Goal: Task Accomplishment & Management: Manage account settings

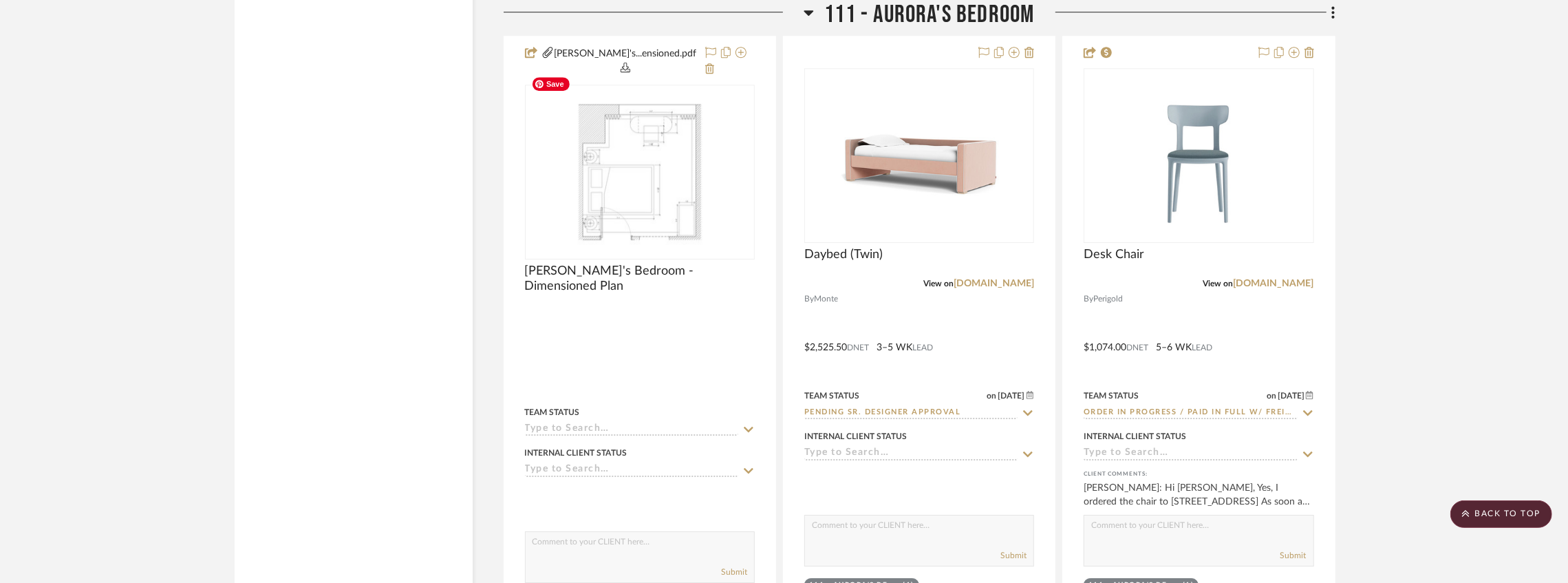
scroll to position [13234, 0]
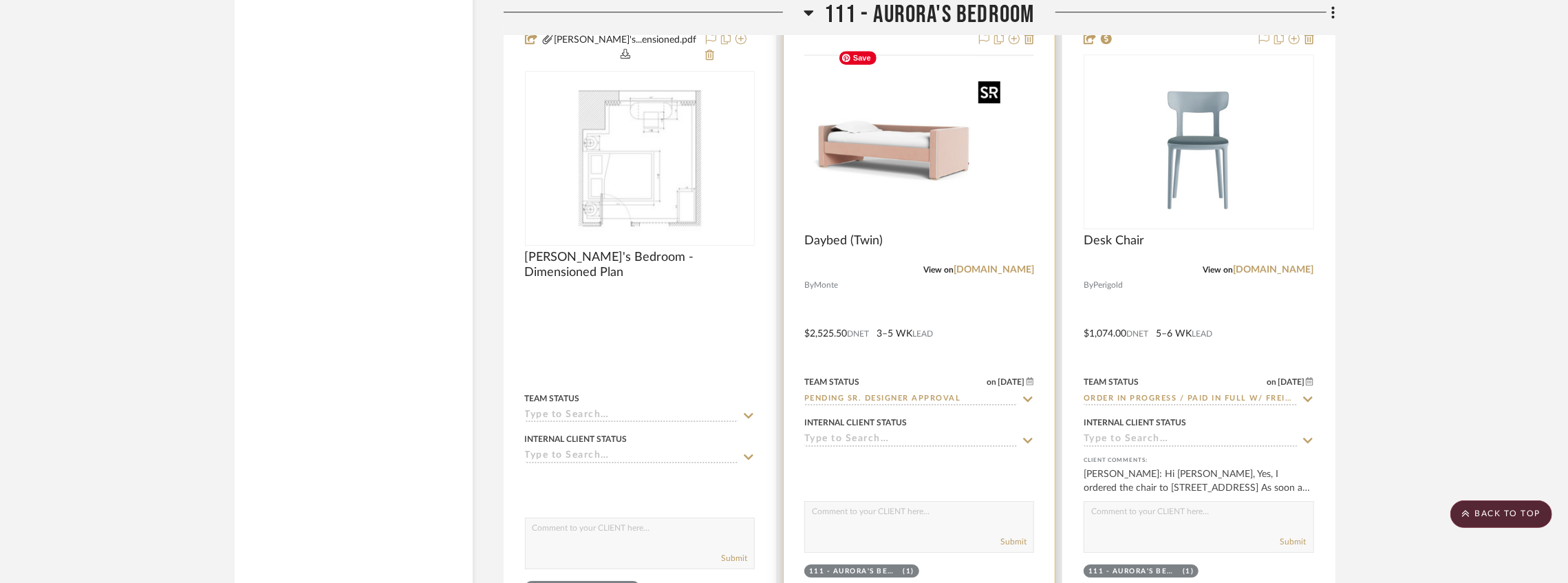
click at [0, 0] on img at bounding box center [0, 0] width 0 height 0
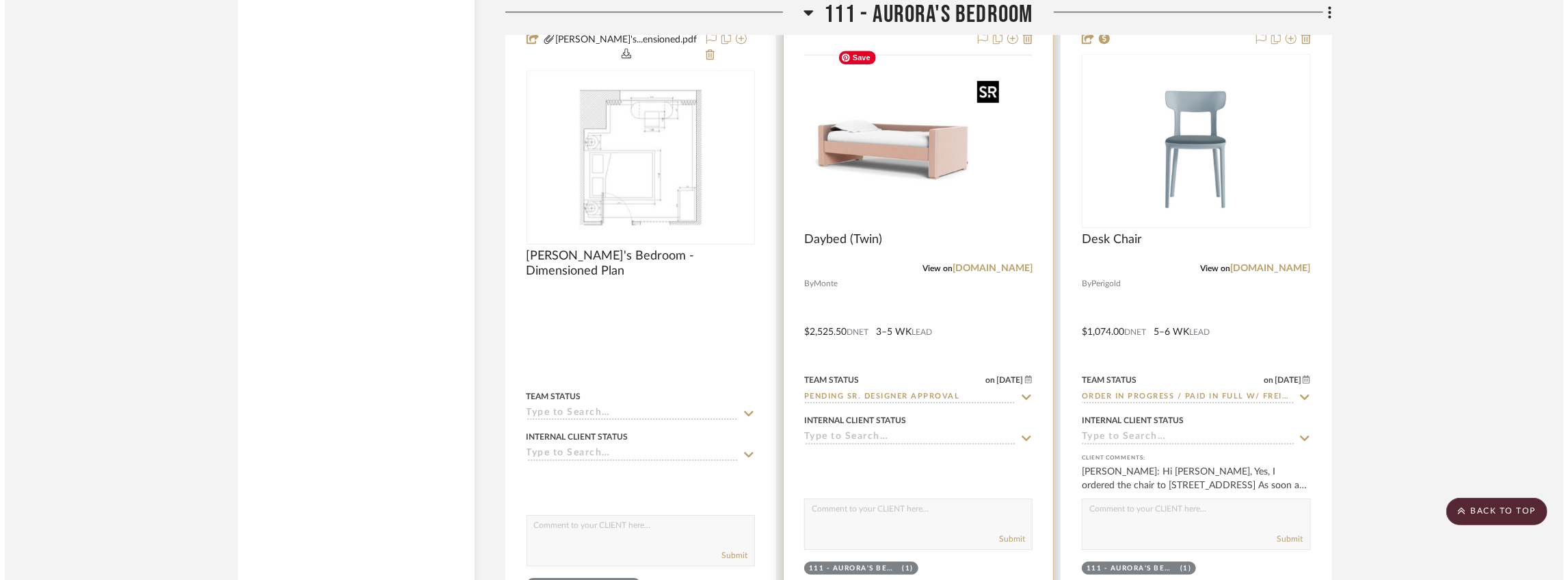
scroll to position [0, 0]
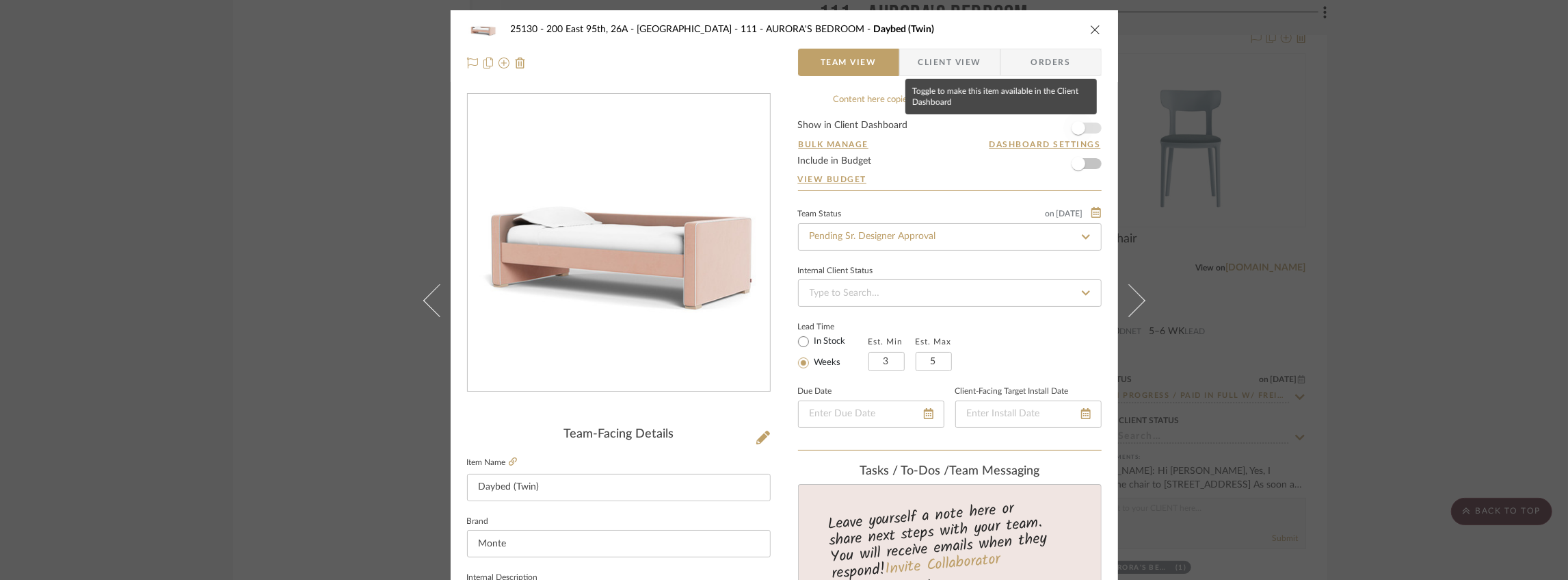
click at [1081, 126] on span "button" at bounding box center [1078, 128] width 30 height 30
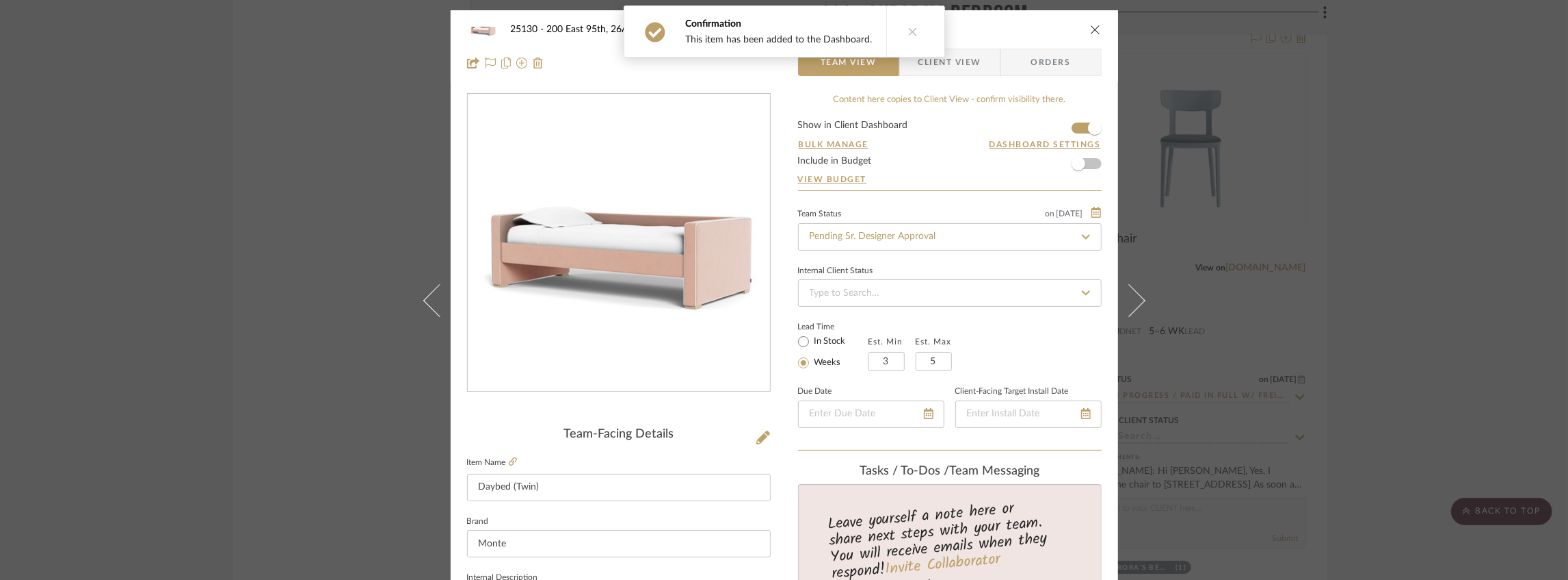
click at [952, 62] on span "Client View" at bounding box center [950, 62] width 63 height 27
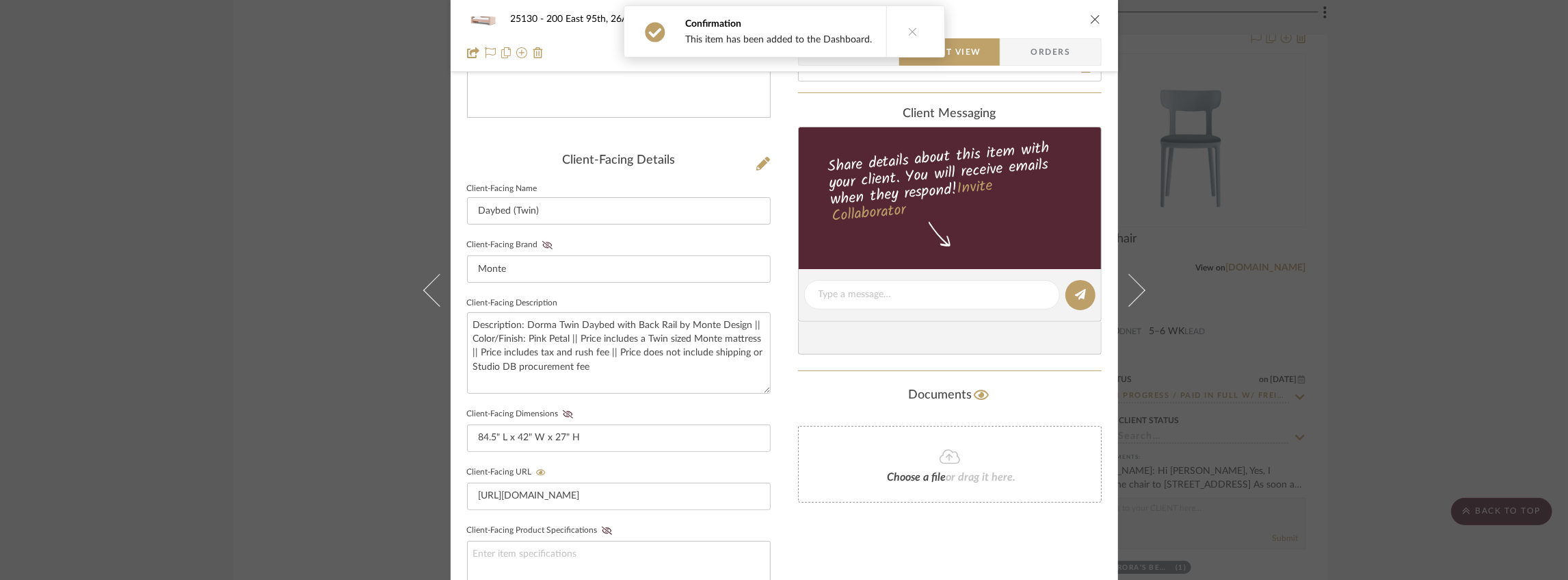
drag, startPoint x: 539, startPoint y: 239, endPoint x: 545, endPoint y: 251, distance: 13.4
click at [539, 240] on button "Client-Facing Brand" at bounding box center [547, 245] width 18 height 10
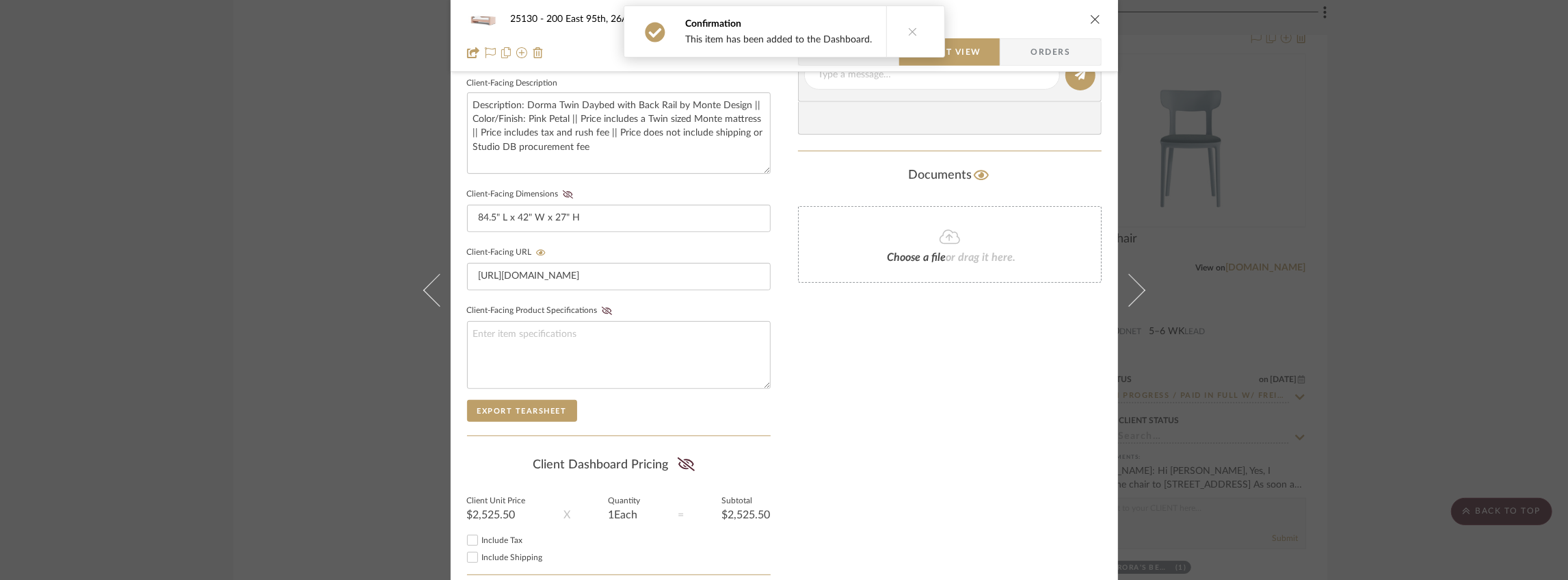
scroll to position [548, 0]
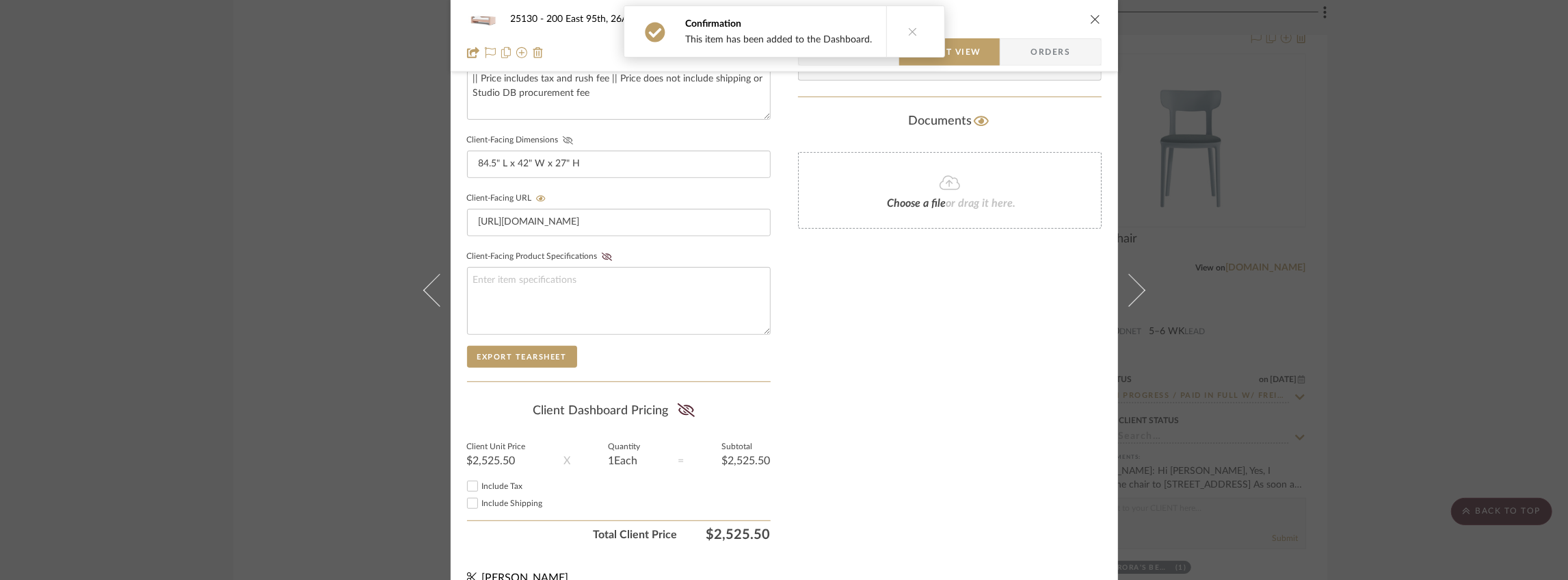
click at [563, 142] on icon at bounding box center [568, 140] width 10 height 8
click at [677, 408] on icon at bounding box center [686, 410] width 17 height 14
click at [492, 483] on span "Include Tax" at bounding box center [502, 486] width 41 height 8
click at [481, 483] on input "Include Tax" at bounding box center [472, 486] width 17 height 17
checkbox input "true"
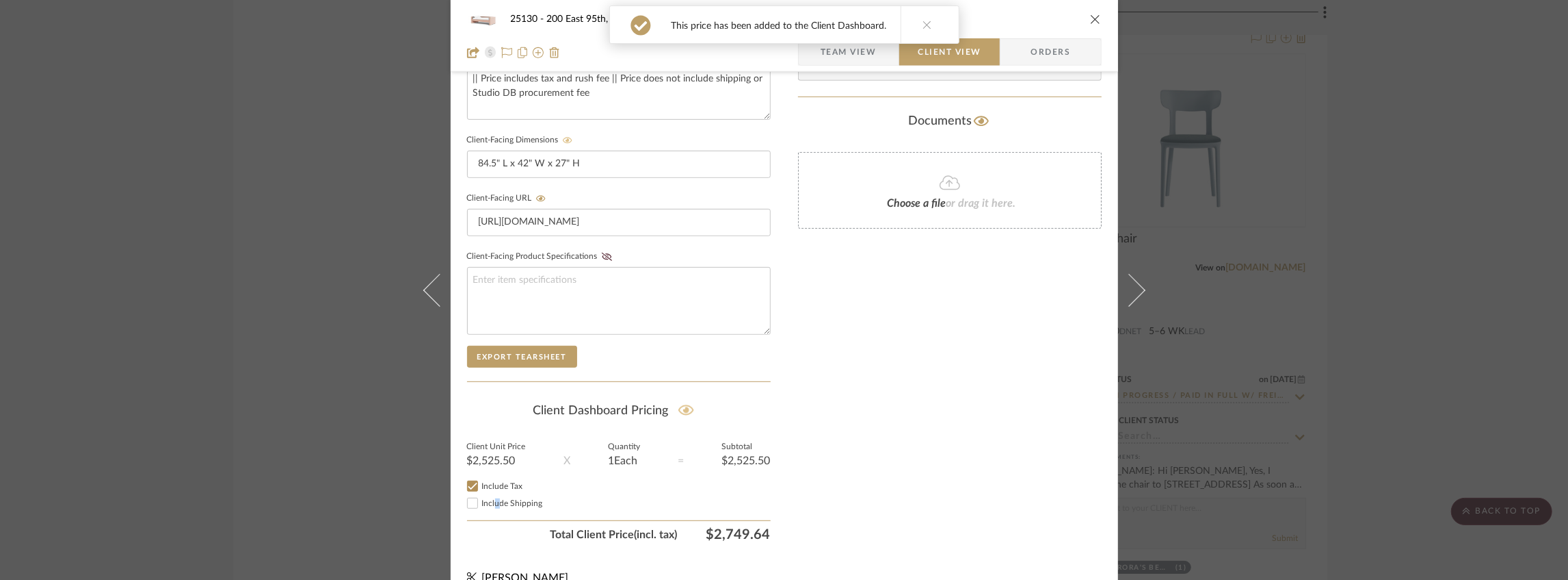
click at [492, 499] on span "Include Shipping" at bounding box center [512, 502] width 61 height 8
click at [464, 498] on input "Include Shipping" at bounding box center [472, 502] width 17 height 17
checkbox input "false"
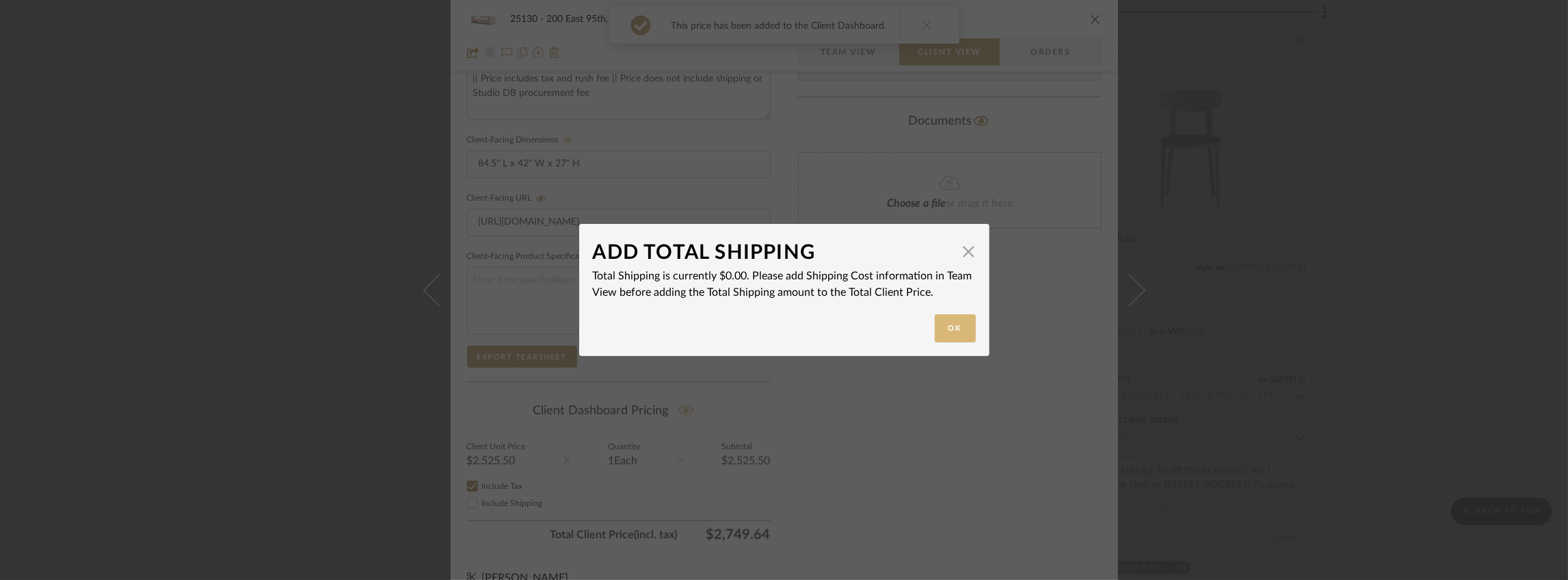
drag, startPoint x: 980, startPoint y: 338, endPoint x: 961, endPoint y: 335, distance: 19.2
click at [978, 340] on dialog-content "ADD TOTAL SHIPPING × Total Shipping is currently $0.00. Please add Shipping Cos…" at bounding box center [785, 289] width 410 height 132
click at [958, 333] on button "Ok" at bounding box center [955, 328] width 41 height 28
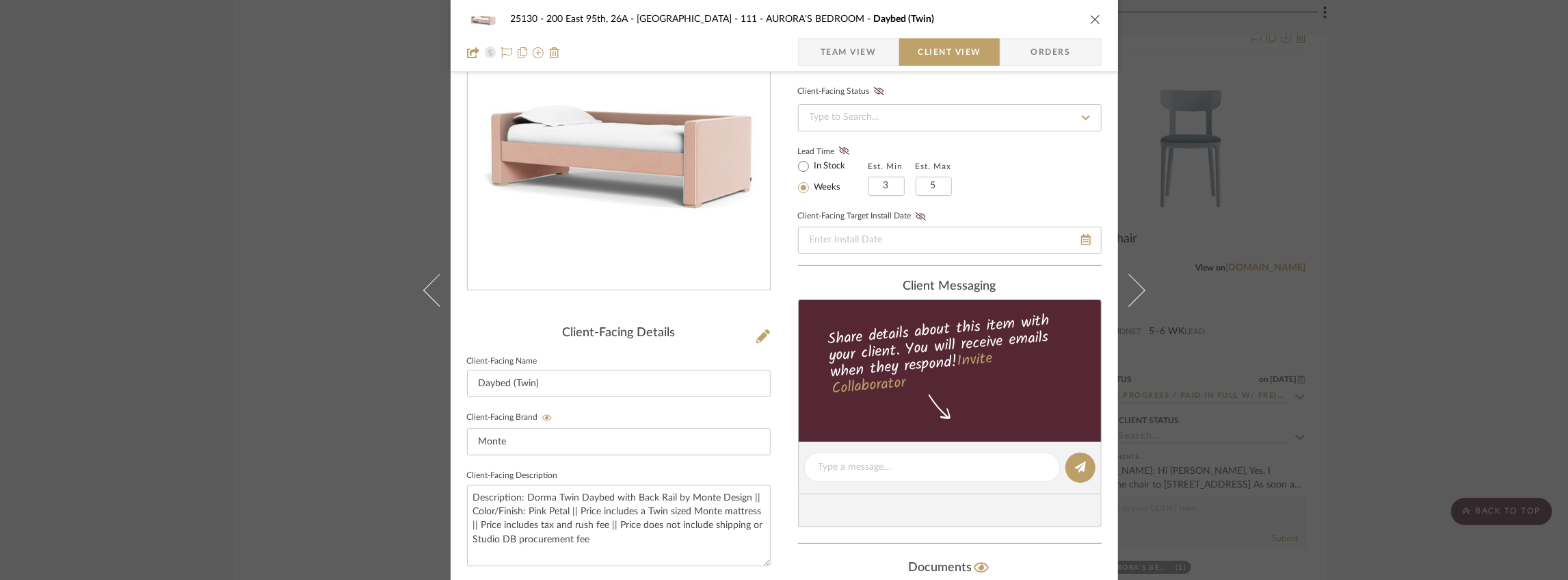
scroll to position [0, 0]
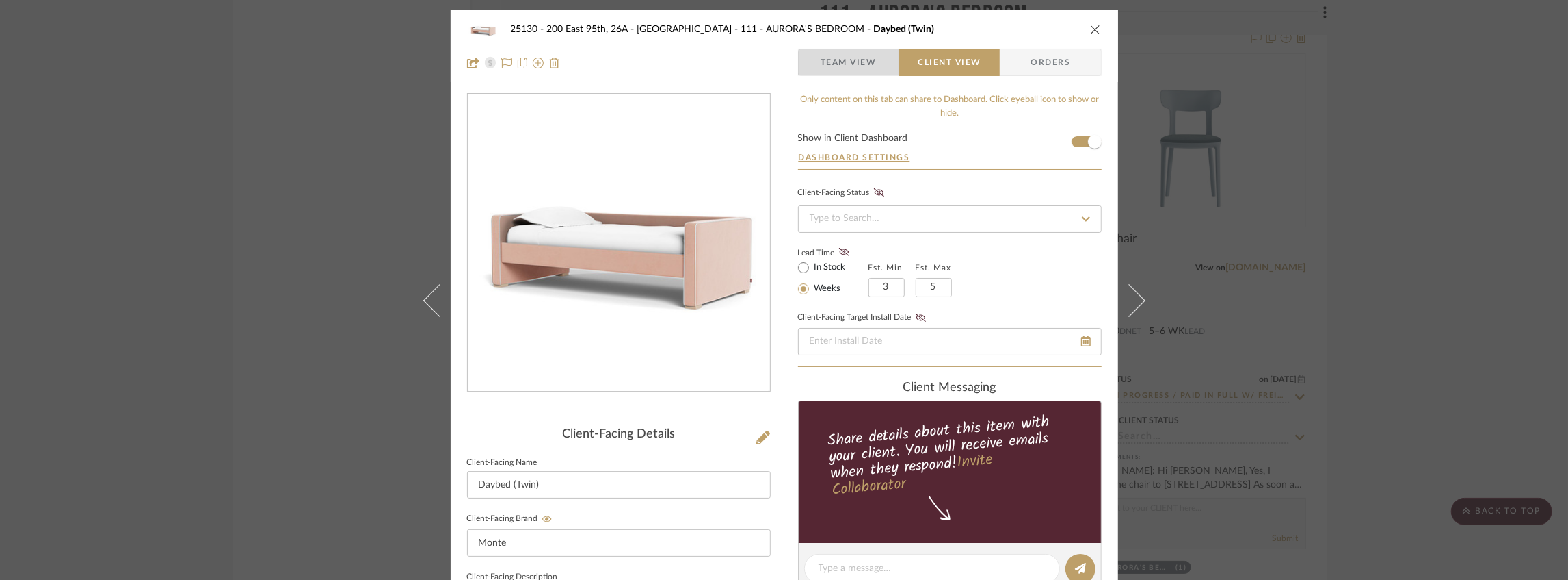
click at [851, 65] on span "Team View" at bounding box center [849, 62] width 56 height 27
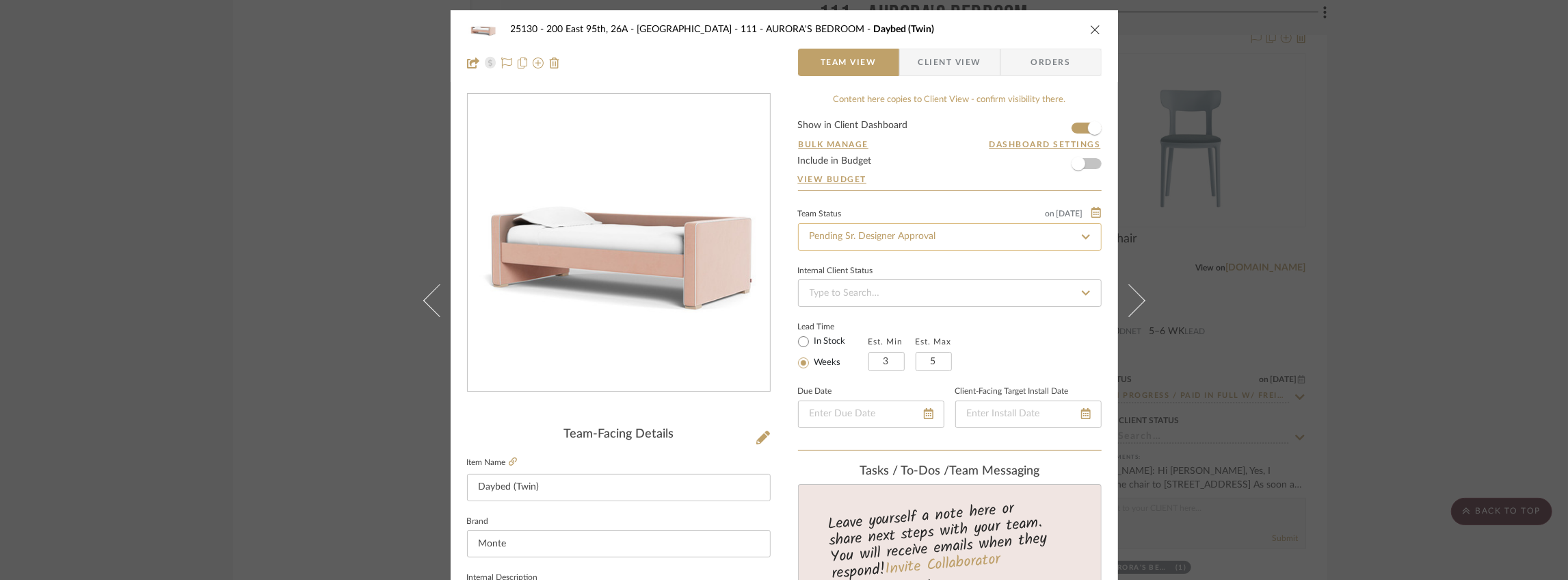
drag, startPoint x: 877, startPoint y: 237, endPoint x: 878, endPoint y: 227, distance: 10.0
click at [877, 237] on input "Pending Sr. Designer Approval" at bounding box center [950, 236] width 304 height 27
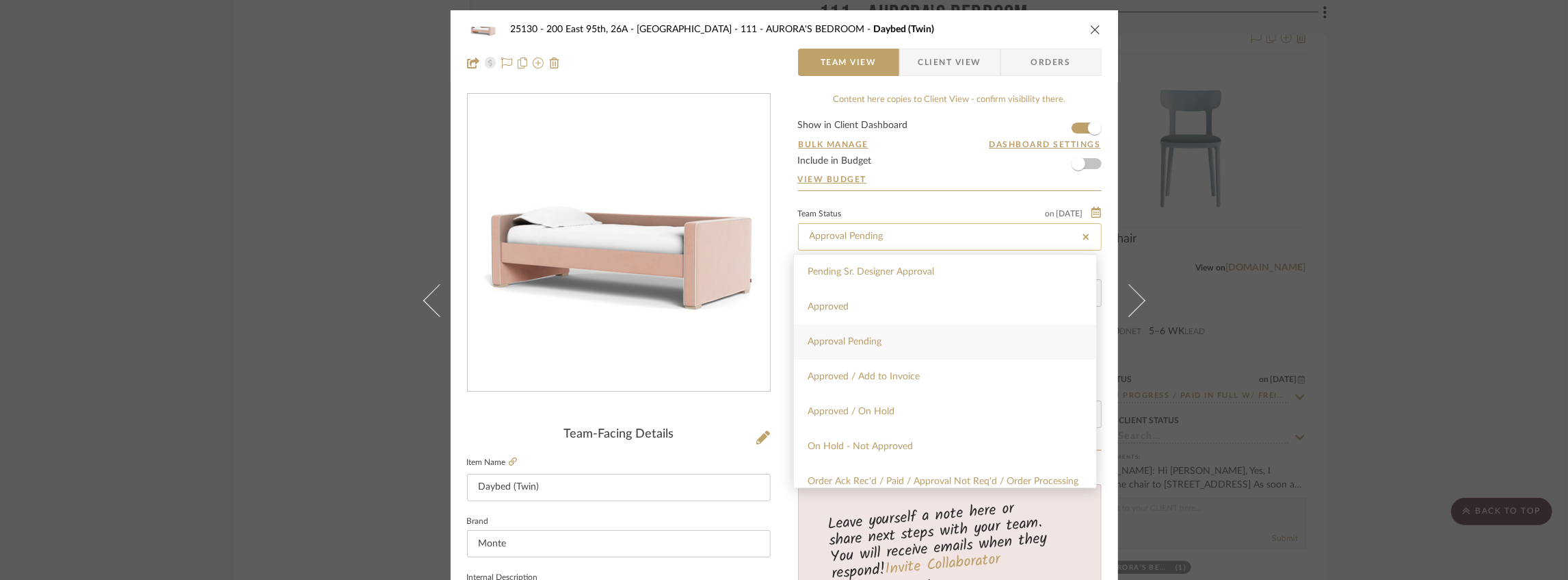
type input "Approval Pending"
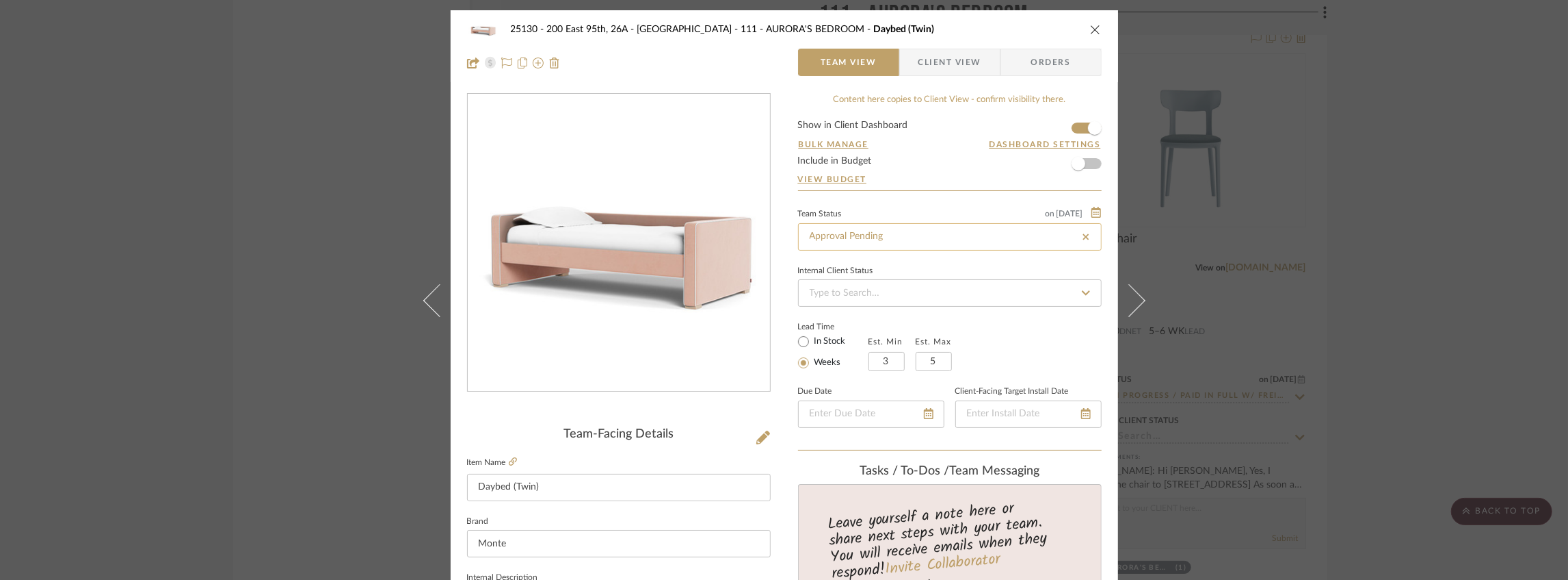
type input "Approval Pending"
click at [1090, 32] on icon "close" at bounding box center [1096, 29] width 11 height 11
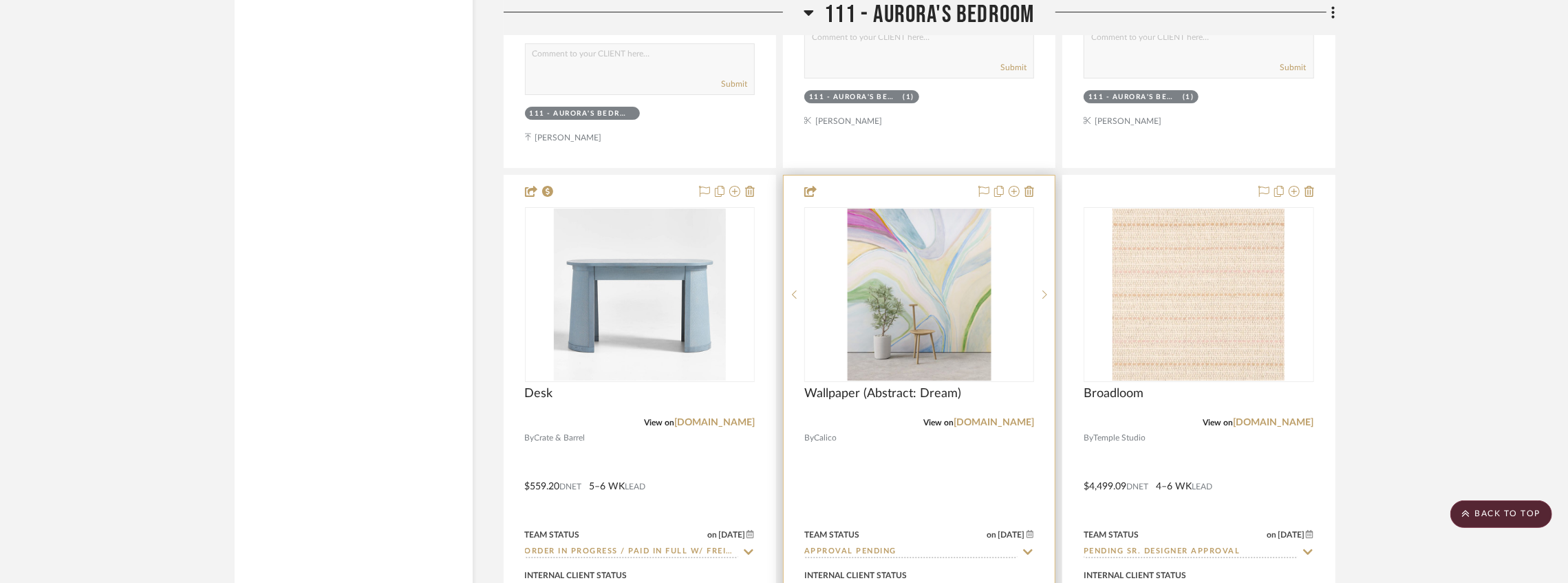
scroll to position [13693, 0]
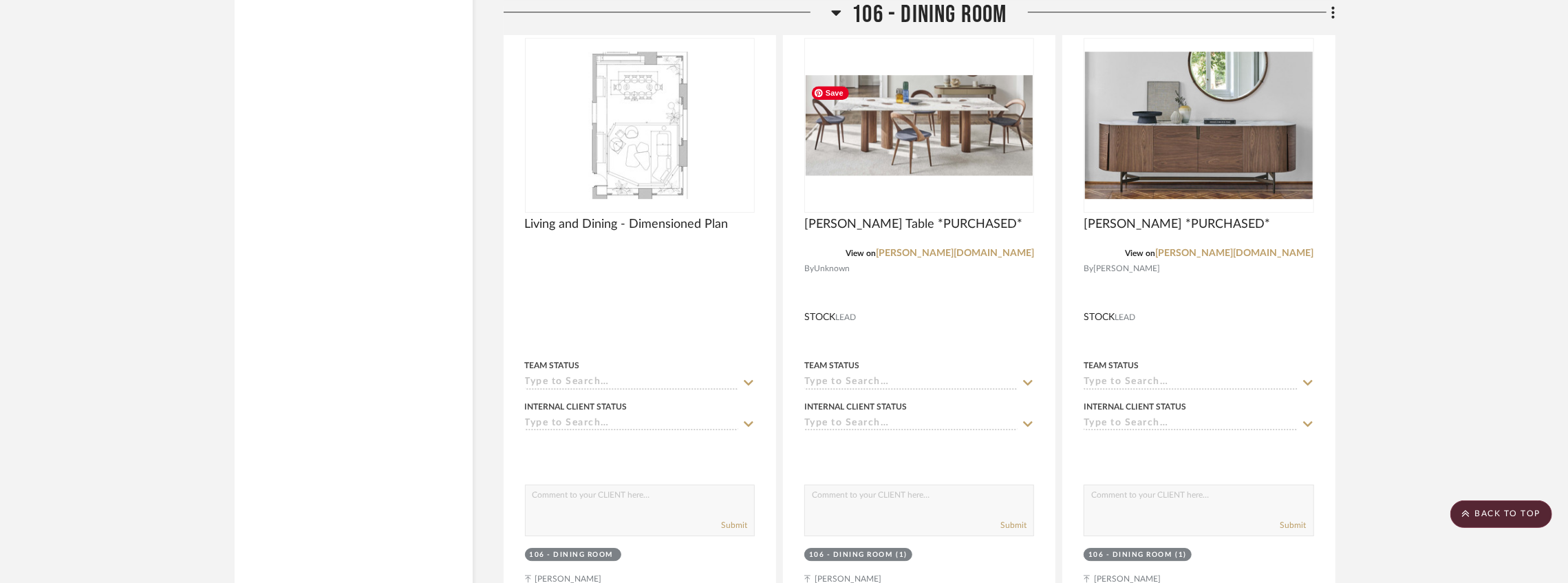
scroll to position [8395, 0]
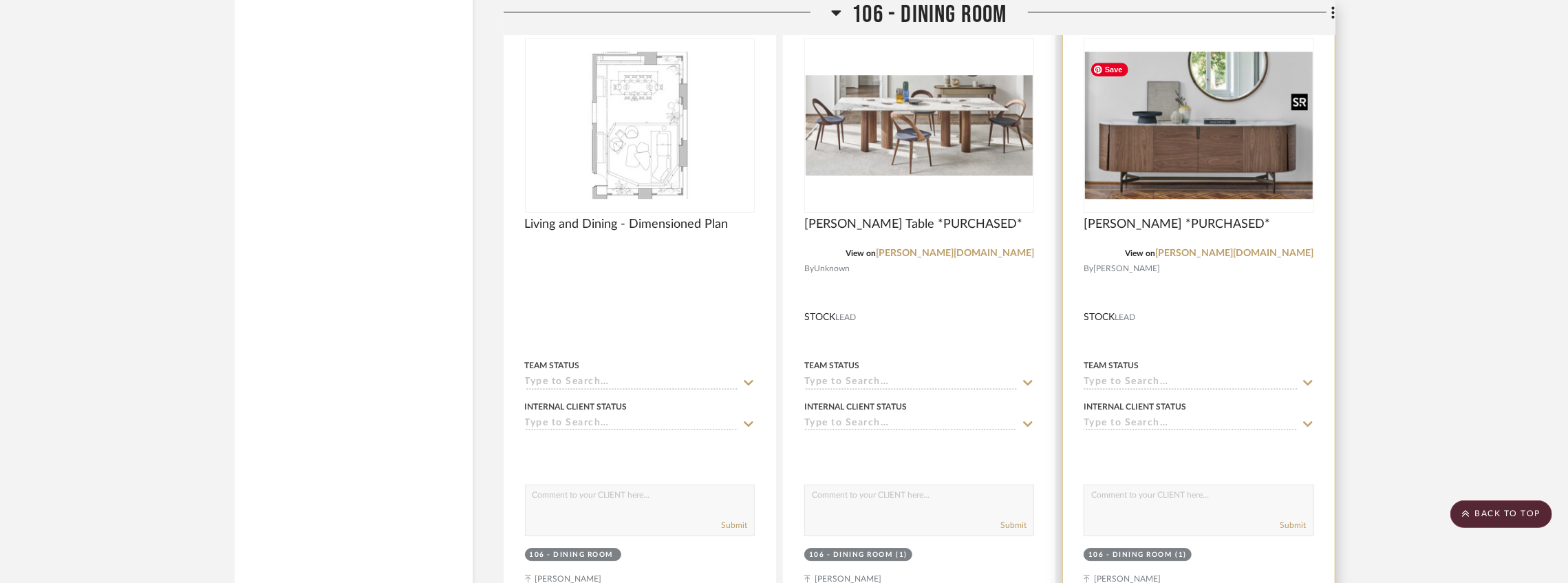
click at [0, 0] on img at bounding box center [0, 0] width 0 height 0
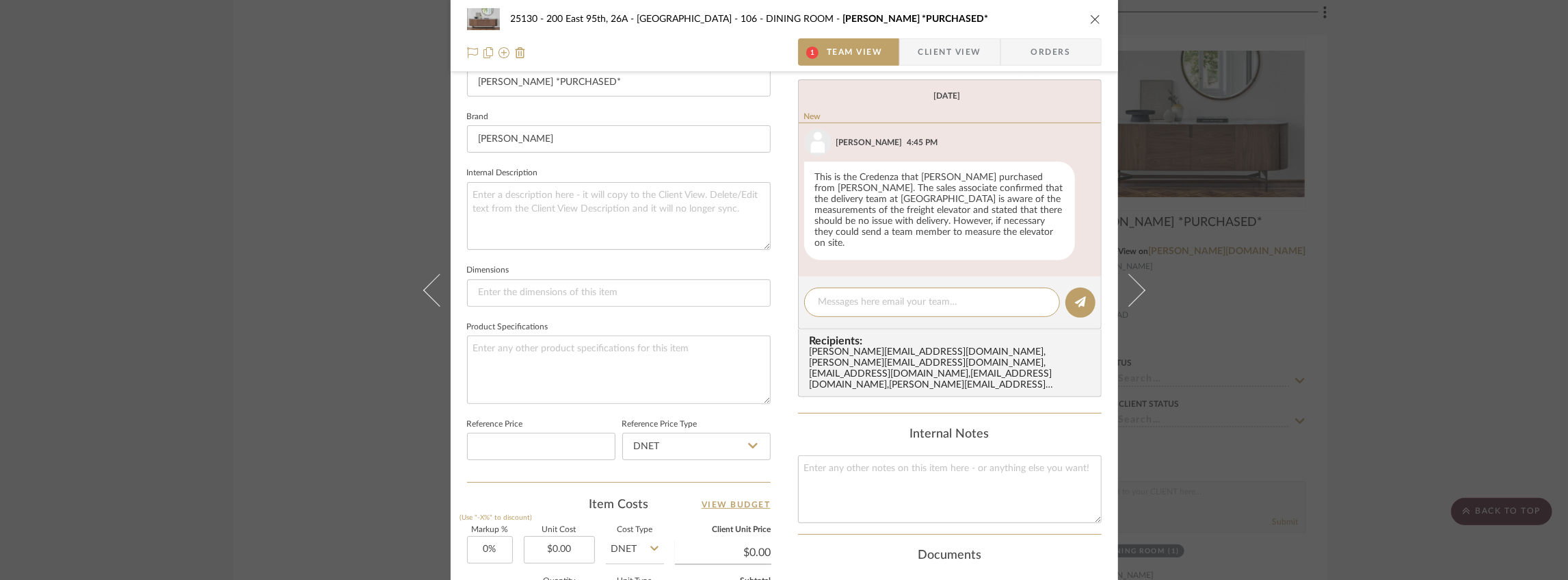
scroll to position [0, 0]
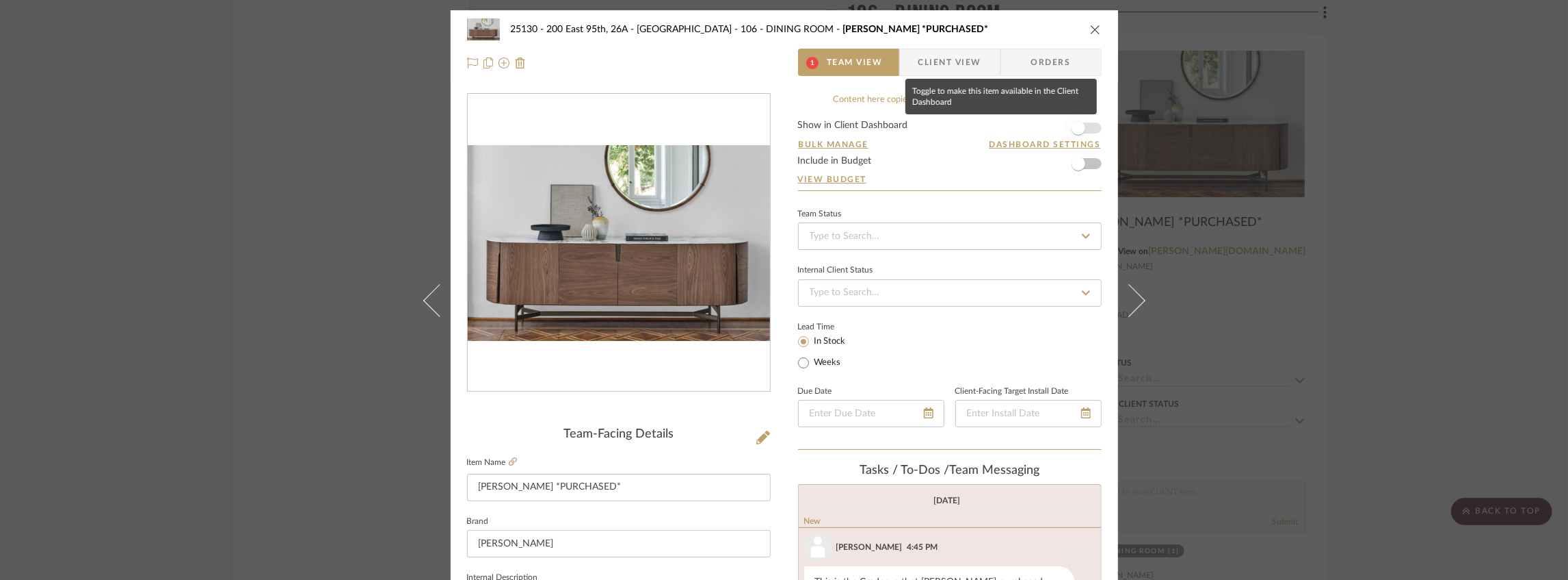
click at [1076, 125] on span "button" at bounding box center [1079, 128] width 14 height 14
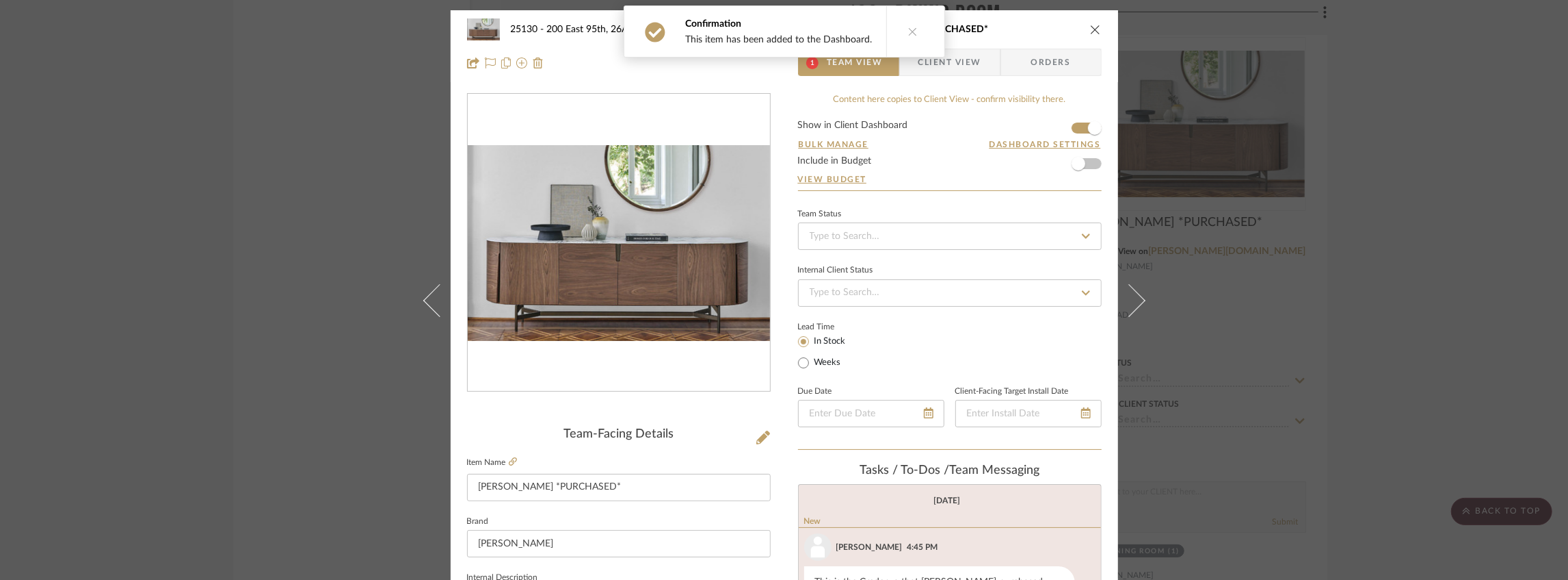
click at [1094, 30] on icon "close" at bounding box center [1096, 29] width 11 height 11
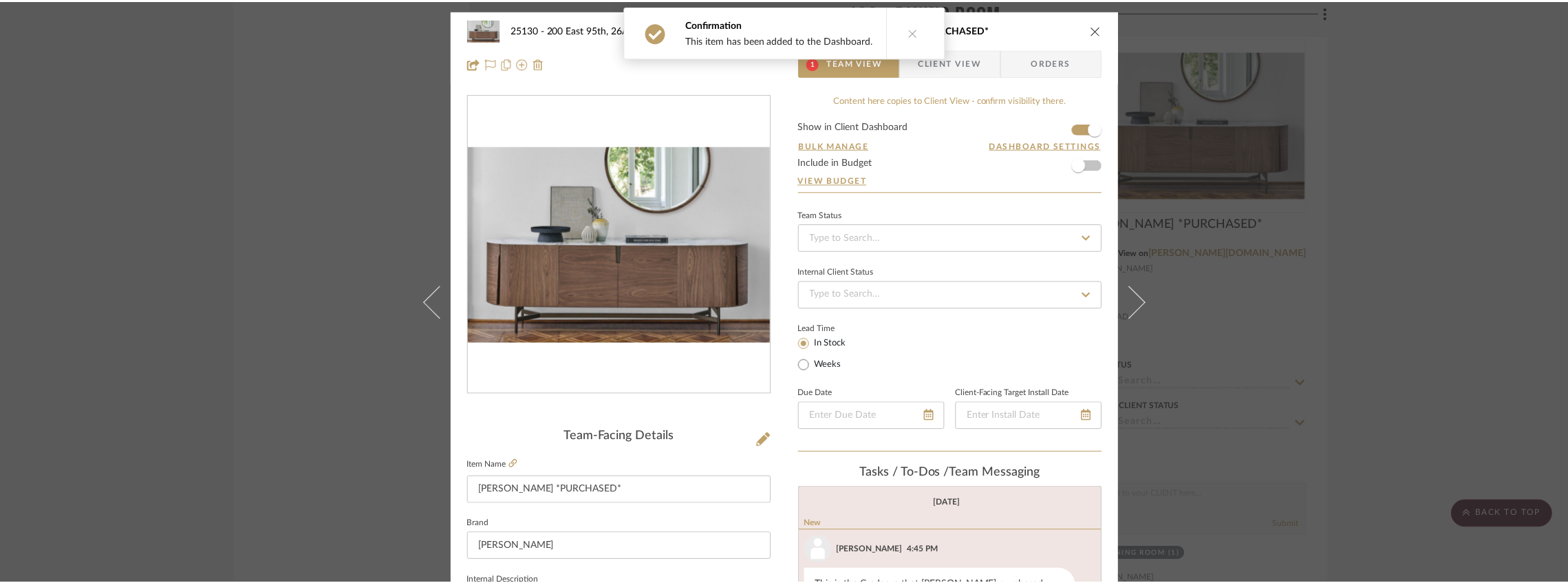
scroll to position [8395, 0]
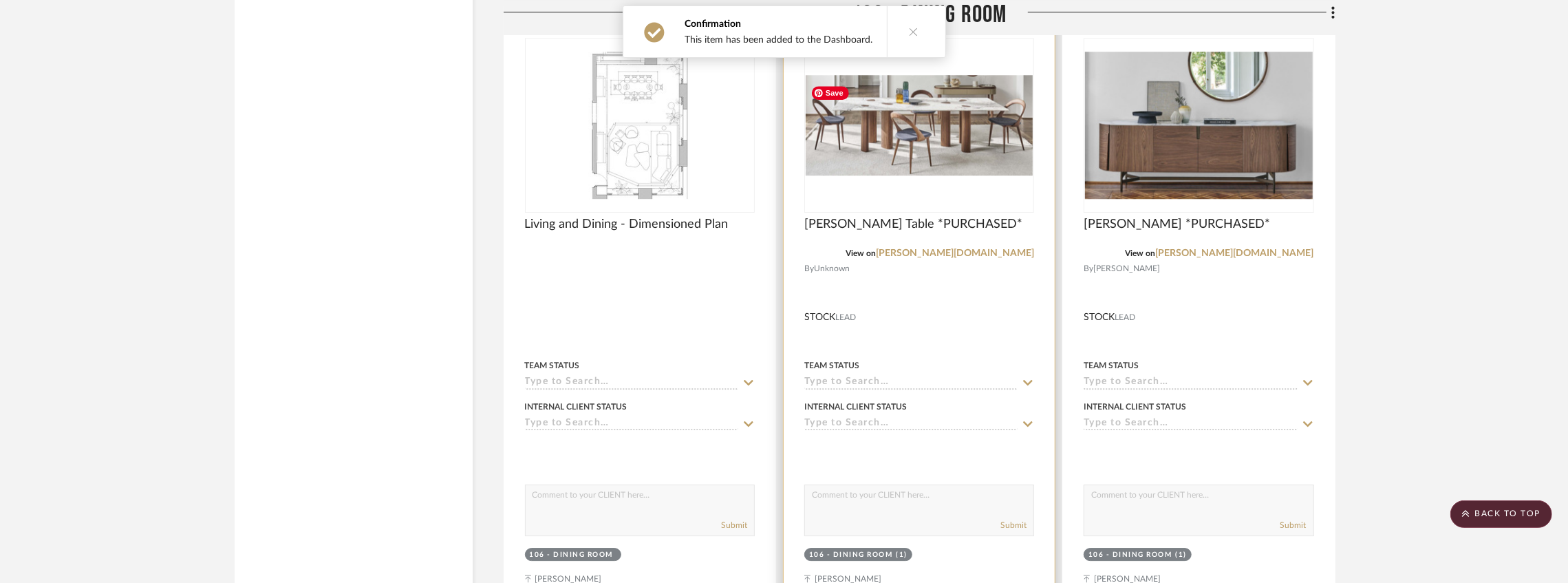
click at [979, 155] on img "0" at bounding box center [919, 125] width 228 height 100
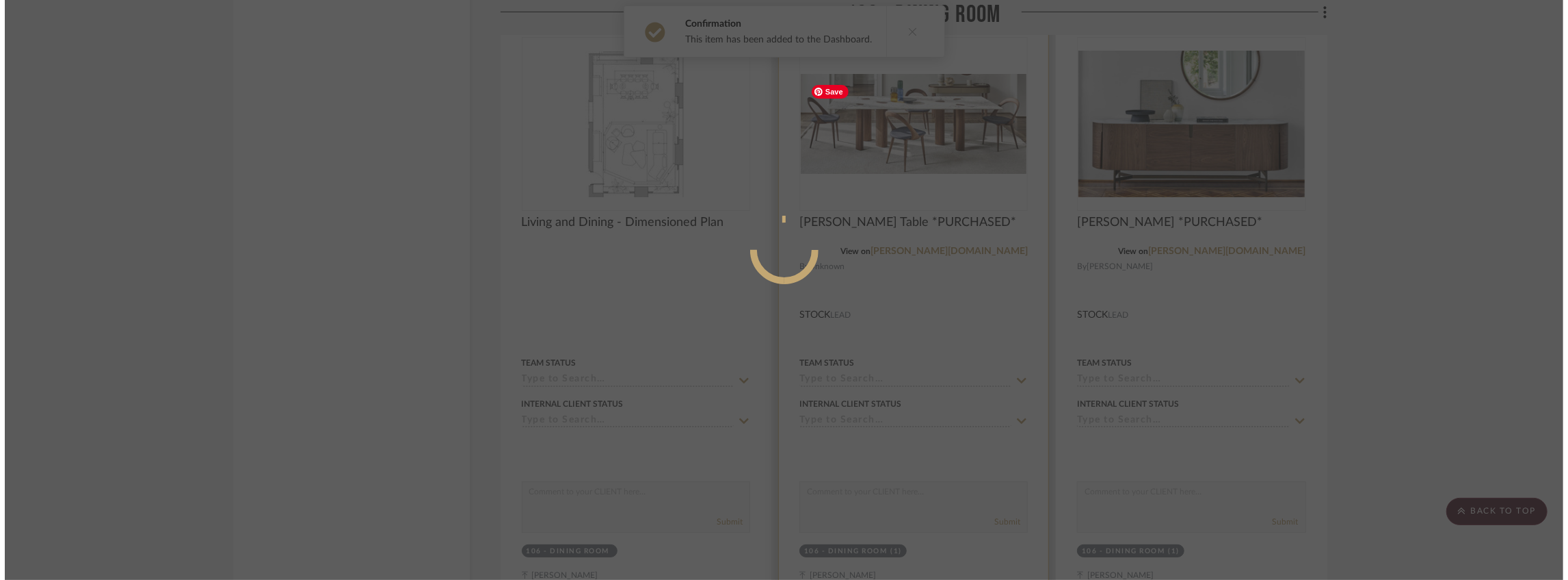
scroll to position [0, 0]
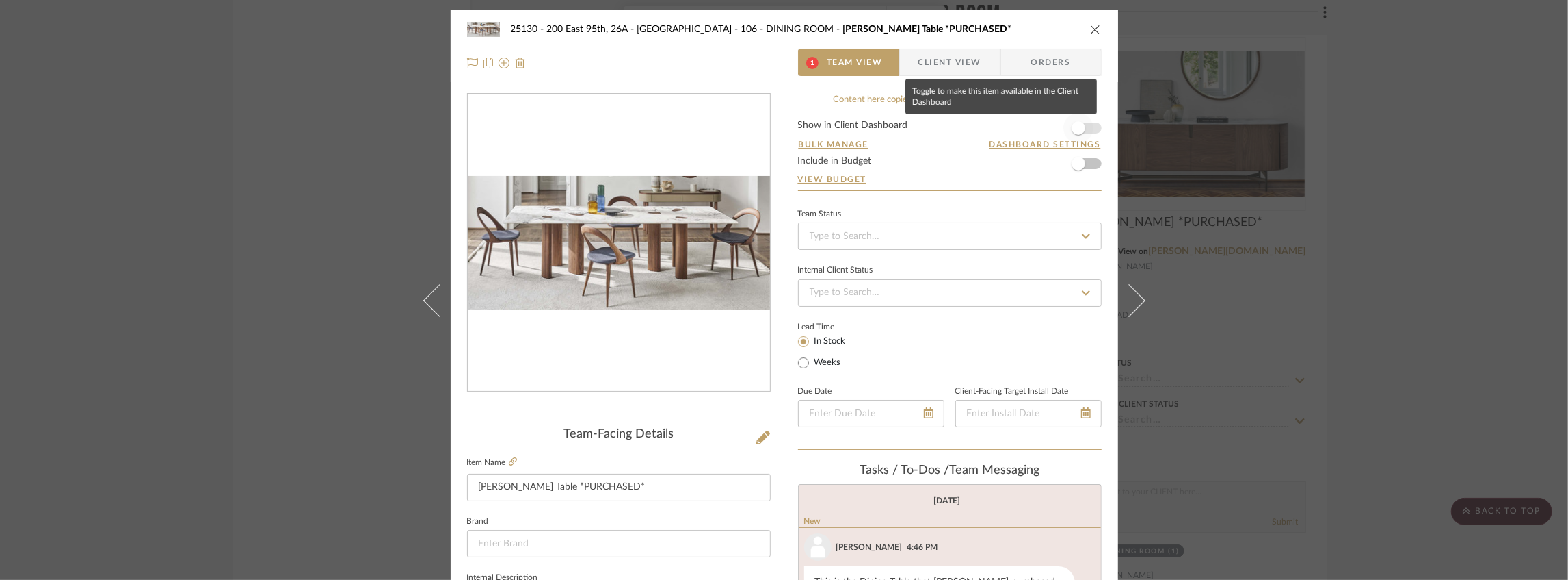
click at [1074, 124] on span "button" at bounding box center [1079, 128] width 14 height 14
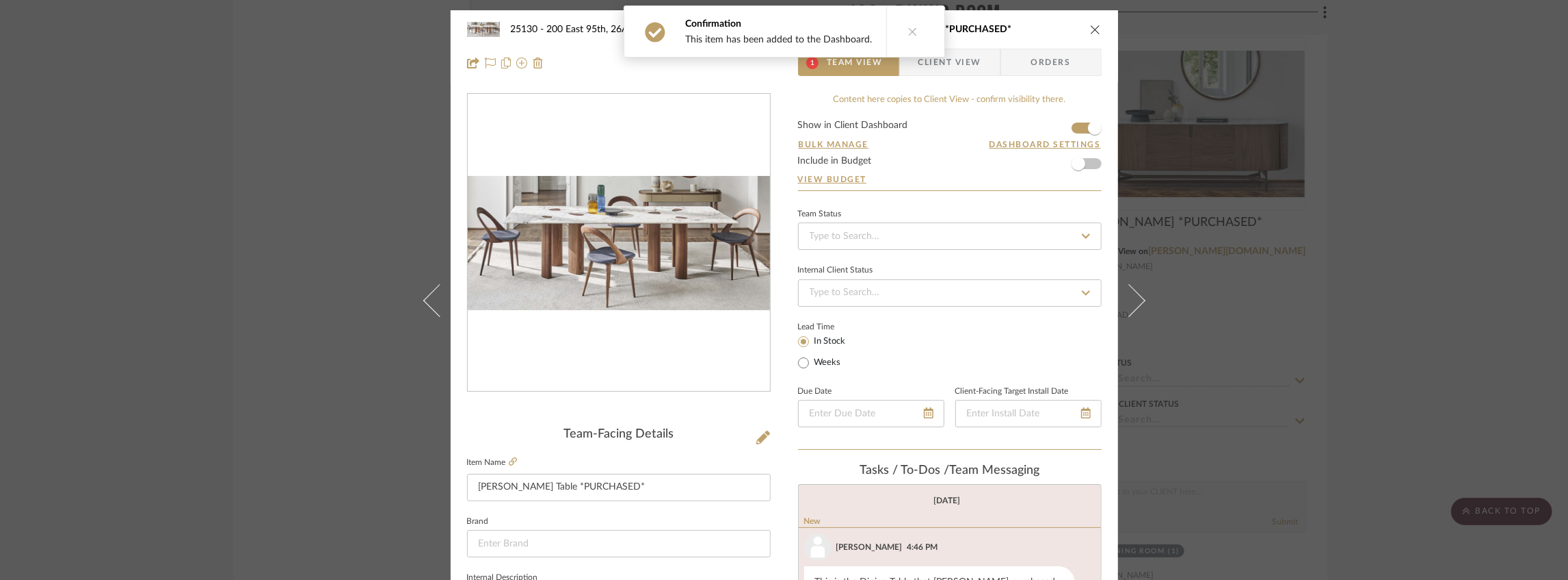
click at [1090, 28] on icon "close" at bounding box center [1096, 29] width 11 height 11
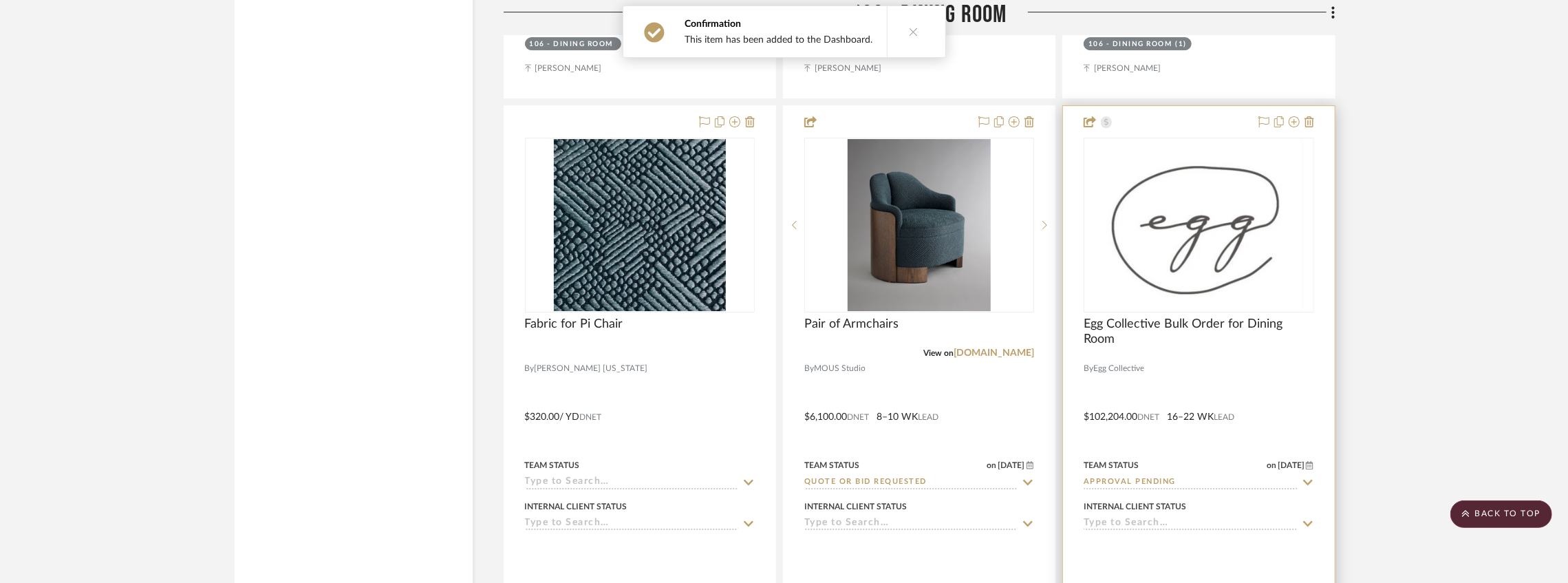
scroll to position [8807, 0]
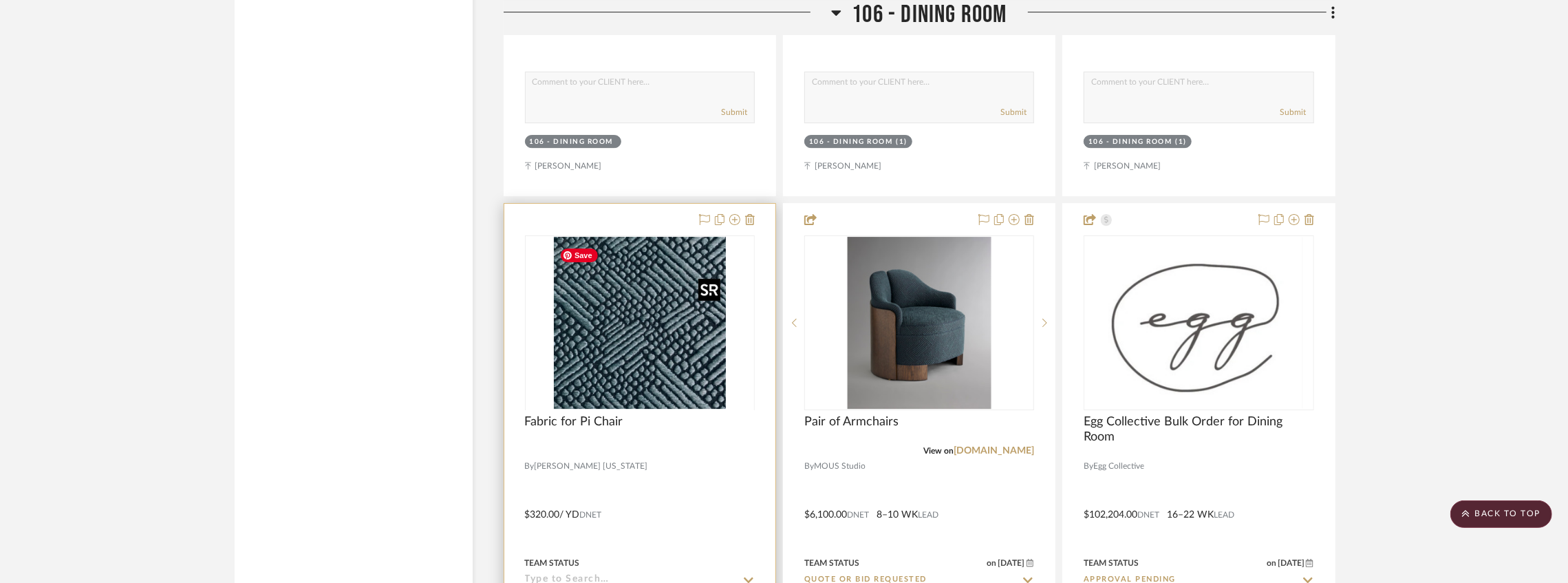
click at [656, 355] on div at bounding box center [640, 409] width 230 height 348
click at [691, 291] on img "0" at bounding box center [640, 323] width 172 height 172
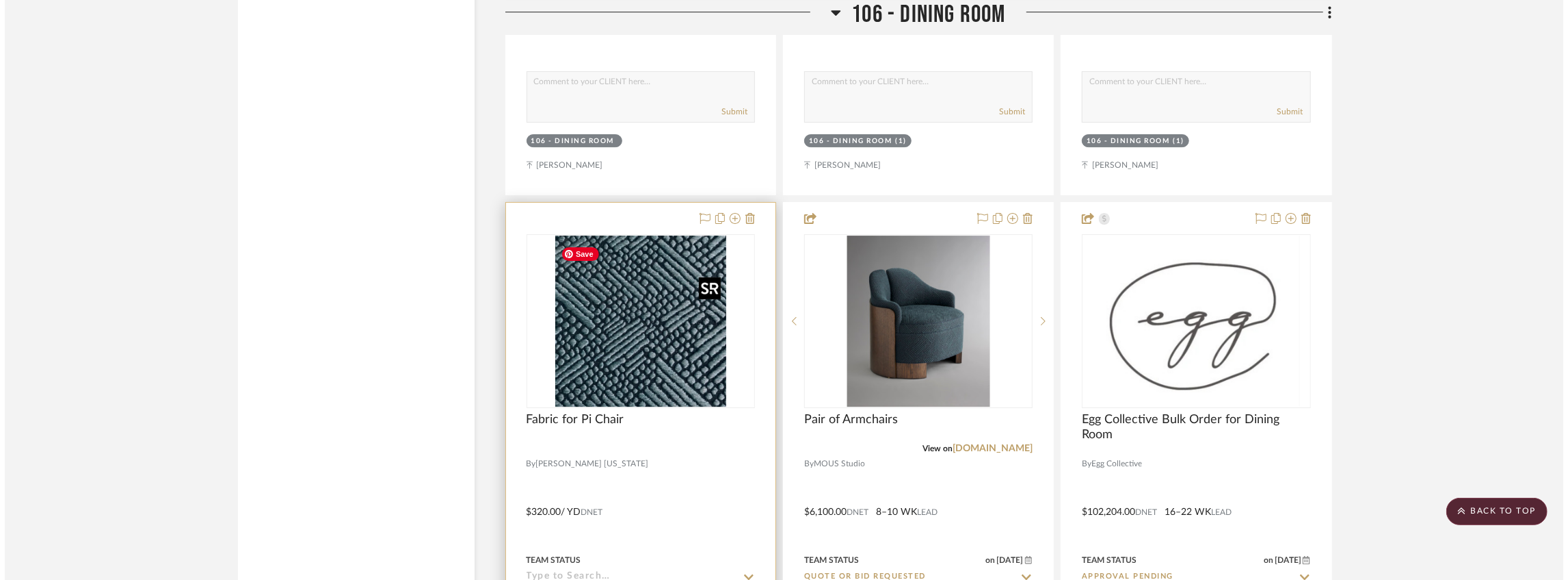
scroll to position [0, 0]
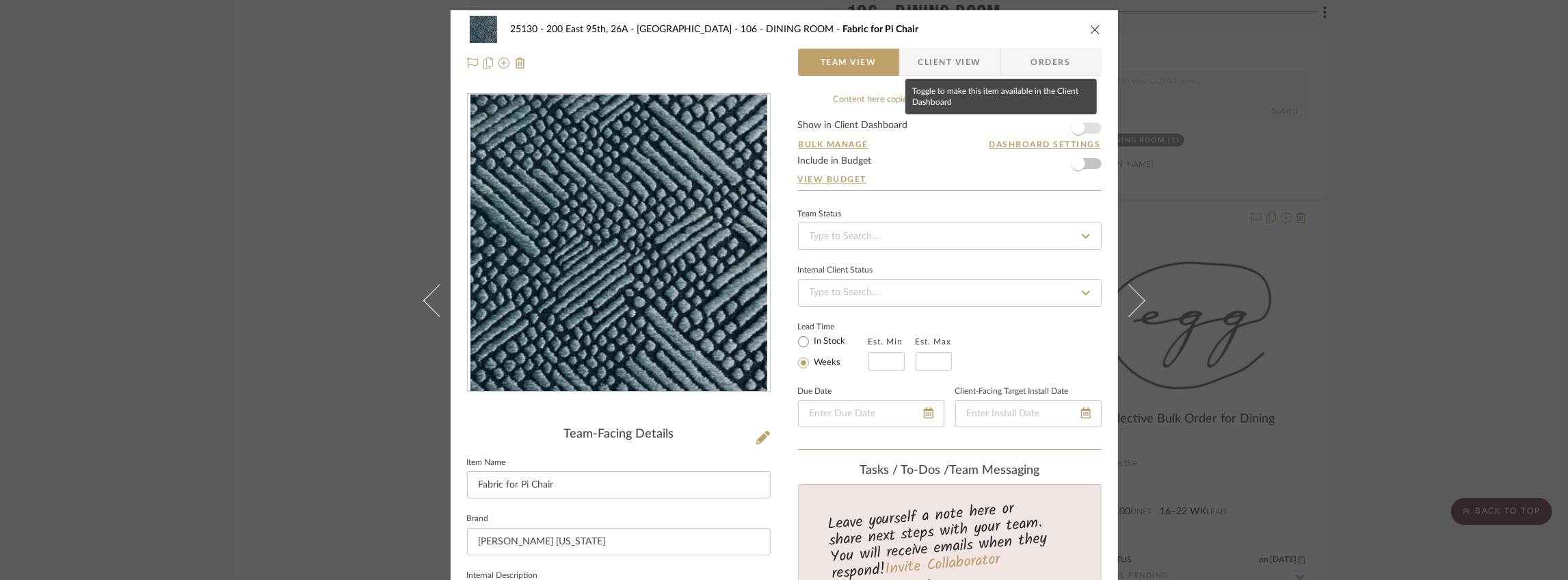
click at [1072, 128] on span "button" at bounding box center [1079, 128] width 14 height 14
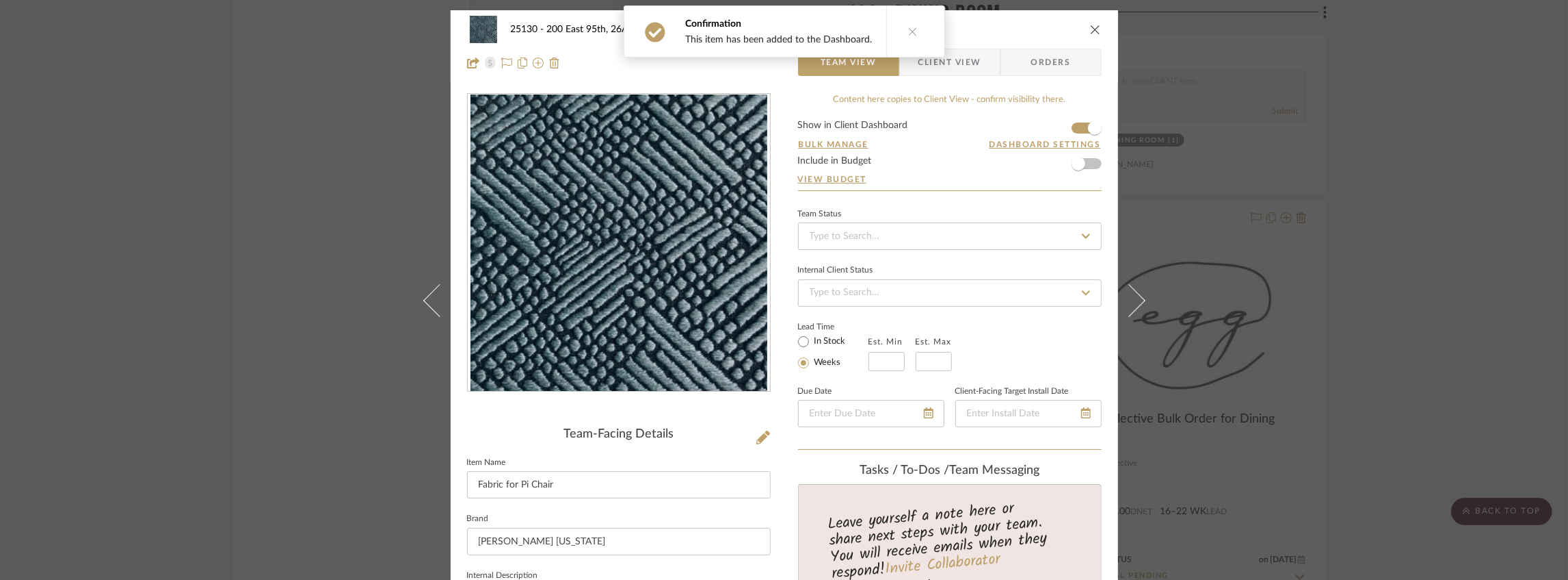
click at [1090, 29] on icon "close" at bounding box center [1096, 29] width 11 height 11
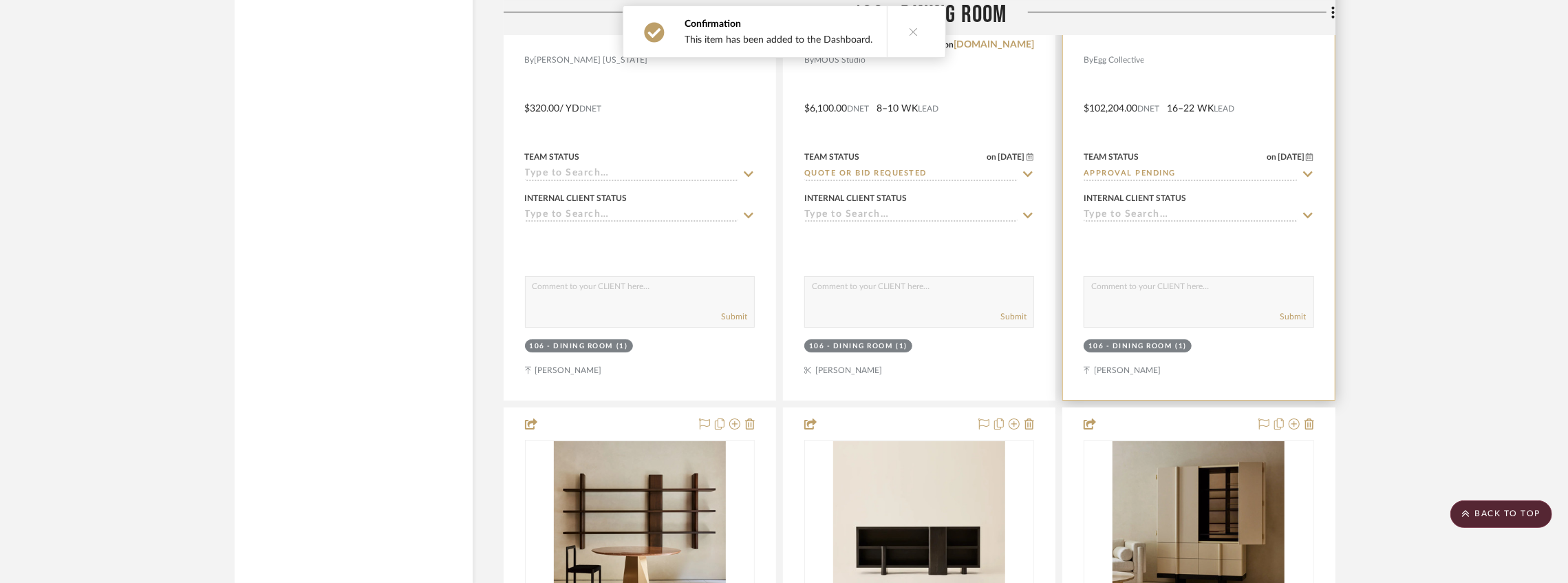
scroll to position [9220, 0]
